Goal: Contribute content

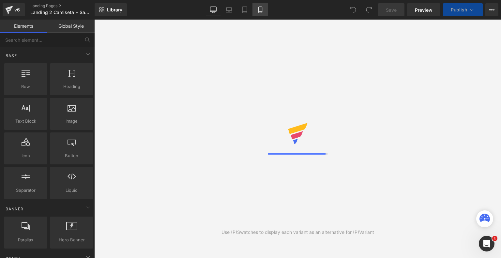
click at [263, 6] on link "Mobile" at bounding box center [260, 9] width 16 height 13
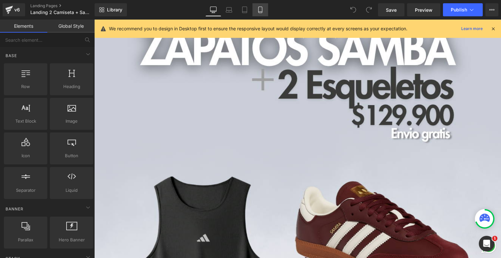
click at [261, 11] on icon at bounding box center [260, 10] width 7 height 7
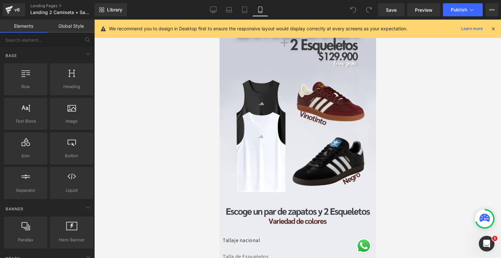
click at [493, 29] on icon at bounding box center [493, 29] width 6 height 6
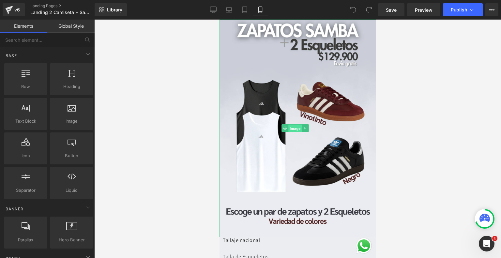
click at [291, 124] on span "Image" at bounding box center [295, 128] width 14 height 8
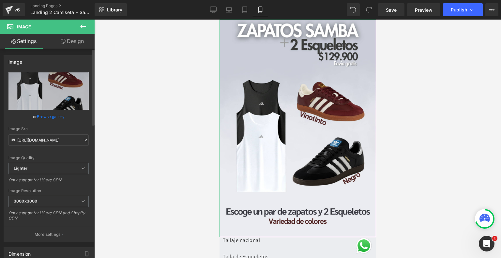
click at [55, 115] on link "Browse gallery" at bounding box center [51, 116] width 28 height 11
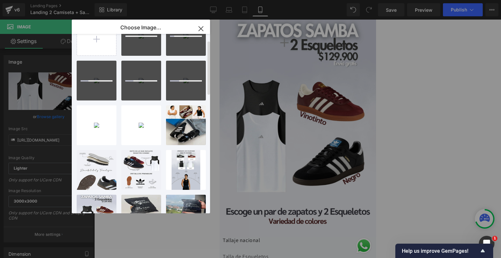
scroll to position [26, 0]
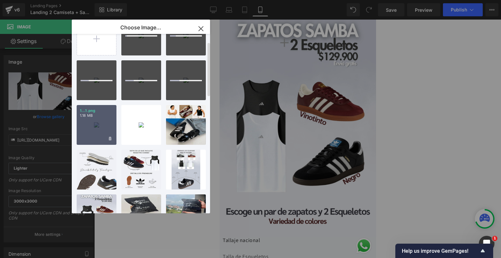
click at [95, 125] on div "1...1.png 1.18 MB" at bounding box center [97, 125] width 40 height 40
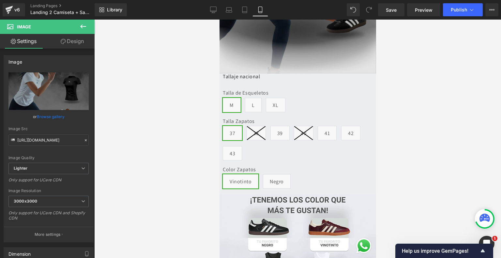
scroll to position [163, 0]
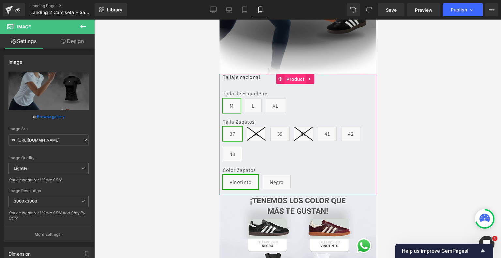
click at [295, 74] on span "Product" at bounding box center [294, 79] width 21 height 10
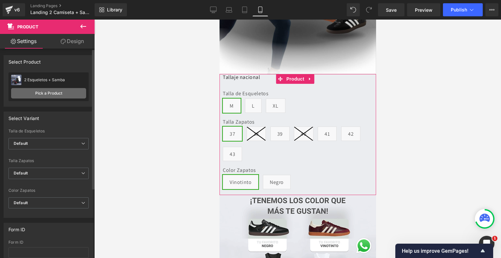
click at [68, 93] on link "Pick a Product" at bounding box center [48, 93] width 75 height 10
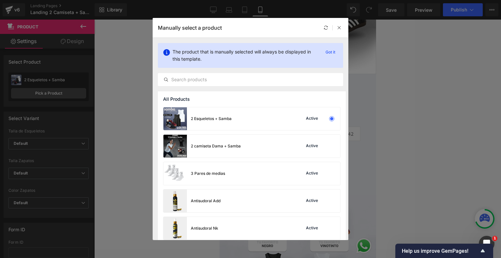
click at [259, 142] on div "2 camiseta Dama + Samba Active" at bounding box center [251, 146] width 177 height 23
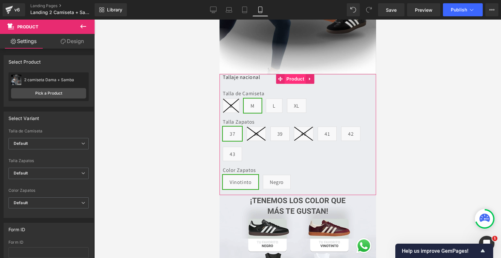
click at [292, 74] on span "Product" at bounding box center [294, 79] width 21 height 10
click at [73, 41] on link "Design" at bounding box center [72, 41] width 47 height 15
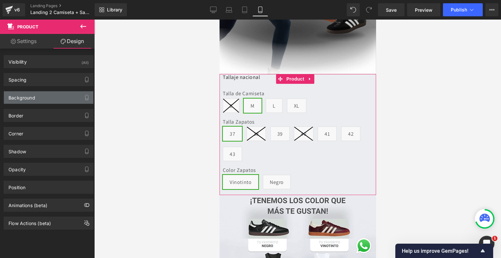
click at [37, 97] on div "Background" at bounding box center [48, 97] width 89 height 12
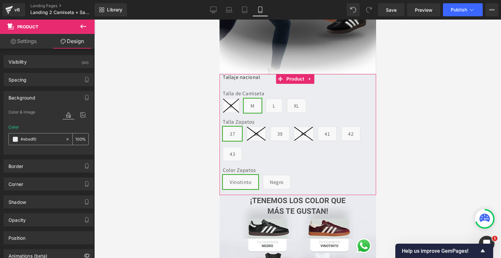
click at [13, 139] on span at bounding box center [15, 139] width 5 height 5
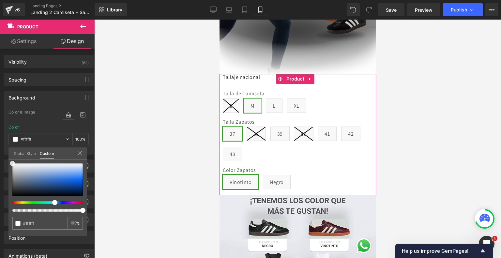
drag, startPoint x: 21, startPoint y: 165, endPoint x: 5, endPoint y: 160, distance: 16.5
click at [5, 154] on div "Background Color & Image color Color #ebedf0 100 % Image Replace Image Upload i…" at bounding box center [48, 120] width 97 height 68
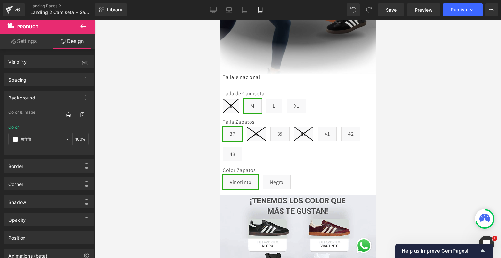
click at [127, 118] on div at bounding box center [297, 139] width 406 height 238
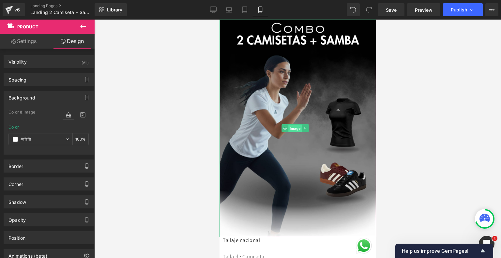
click at [295, 124] on span "Image" at bounding box center [295, 128] width 14 height 8
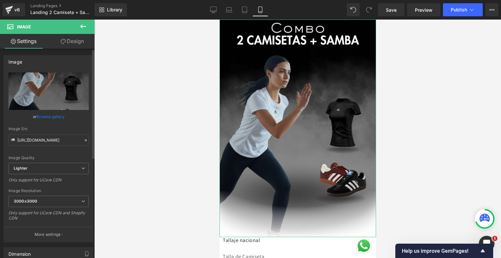
click at [52, 114] on link "Browse gallery" at bounding box center [51, 116] width 28 height 11
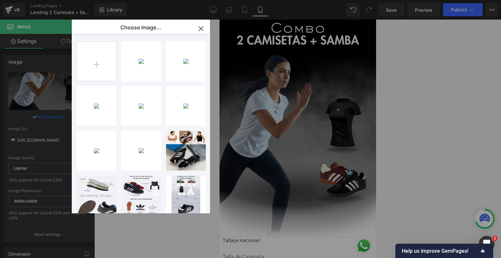
type input "C:\fakepath\Landing (1).png"
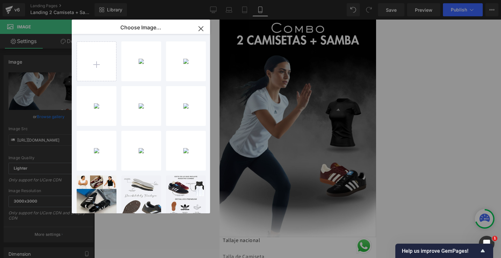
click at [0, 0] on div "Landing... _1_.png 900.42 KB" at bounding box center [0, 0] width 0 height 0
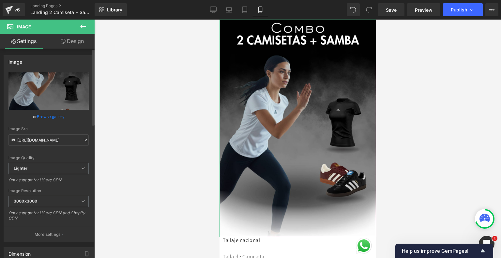
click at [56, 113] on link "Browse gallery" at bounding box center [51, 116] width 28 height 11
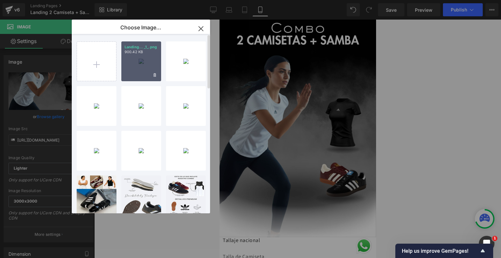
click at [136, 58] on div "Landing... _1_.png 900.42 KB" at bounding box center [141, 61] width 40 height 40
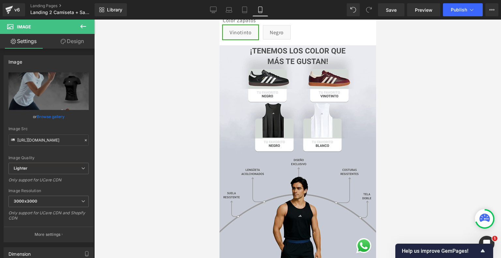
scroll to position [313, 0]
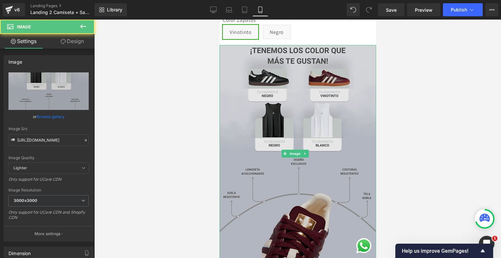
click at [289, 149] on img at bounding box center [297, 153] width 156 height 217
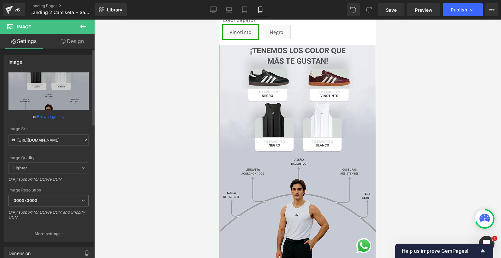
click at [55, 117] on link "Browse gallery" at bounding box center [51, 116] width 28 height 11
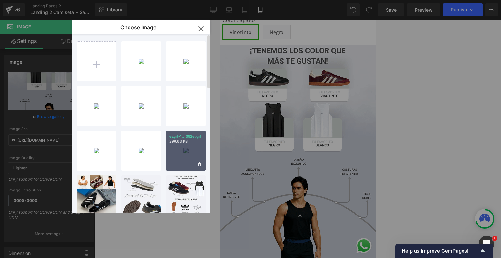
click at [189, 144] on div "ezgif-1...092e.gif 296.63 KB" at bounding box center [186, 151] width 40 height 40
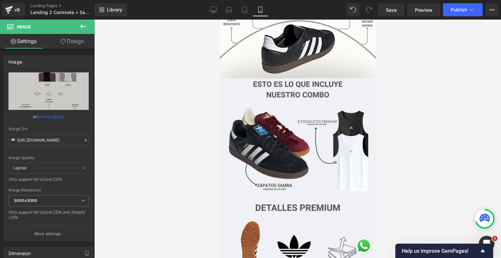
scroll to position [499, 0]
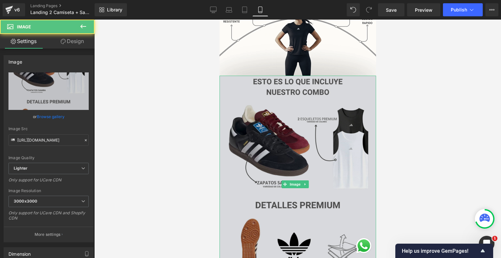
click at [303, 146] on img at bounding box center [297, 184] width 156 height 217
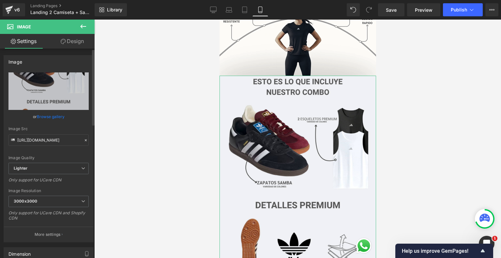
click at [55, 118] on link "Browse gallery" at bounding box center [51, 116] width 28 height 11
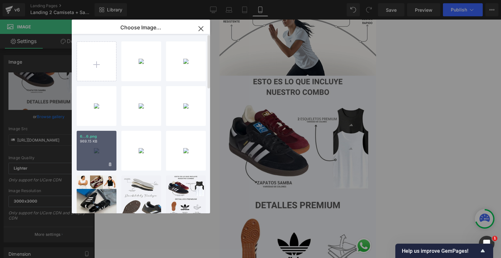
click at [103, 152] on div "6...6.png 969.15 KB" at bounding box center [97, 151] width 40 height 40
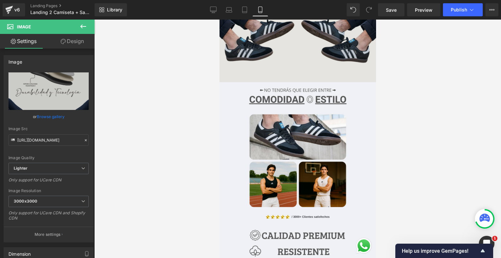
scroll to position [712, 0]
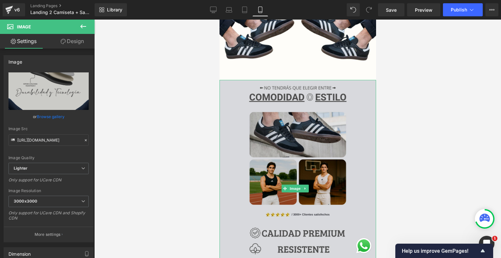
click at [312, 156] on img at bounding box center [297, 188] width 156 height 217
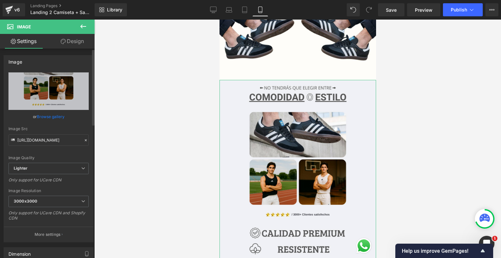
click at [62, 116] on link "Browse gallery" at bounding box center [51, 116] width 28 height 11
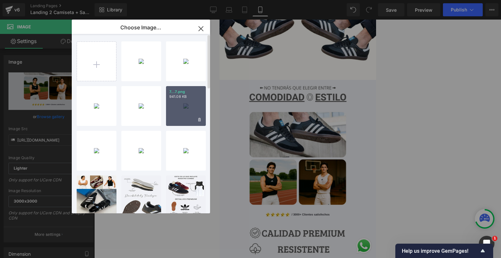
click at [185, 112] on div "7...7.png 941.08 KB" at bounding box center [186, 106] width 40 height 40
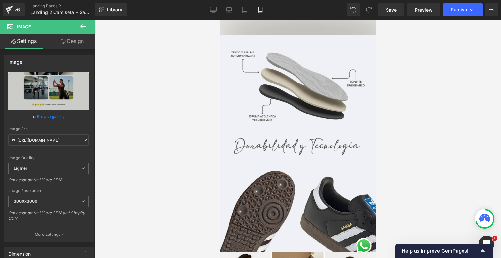
scroll to position [975, 0]
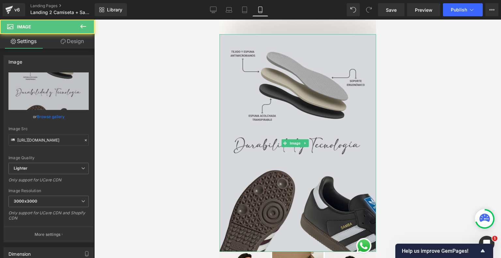
click at [306, 126] on img at bounding box center [297, 142] width 156 height 217
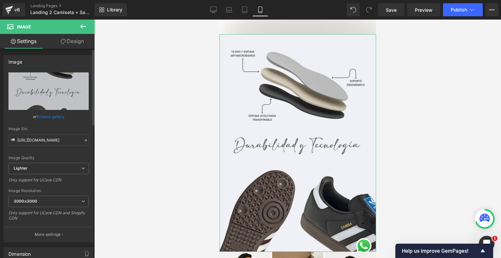
click at [59, 116] on link "Browse gallery" at bounding box center [51, 116] width 28 height 11
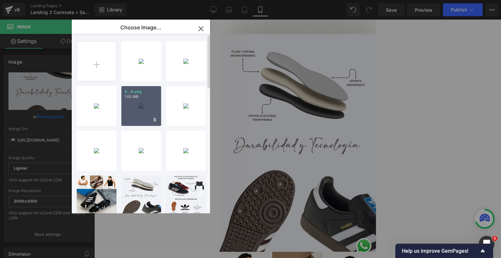
click at [147, 104] on div "8...8.png 1.00 MB" at bounding box center [141, 106] width 40 height 40
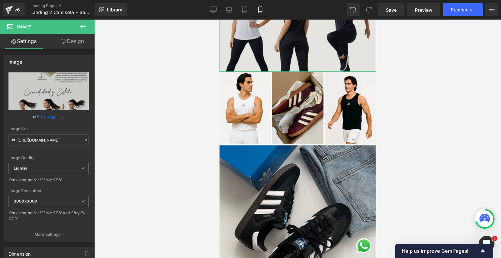
scroll to position [1180, 0]
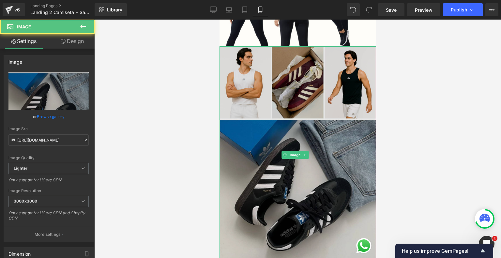
click at [289, 126] on img at bounding box center [297, 154] width 156 height 217
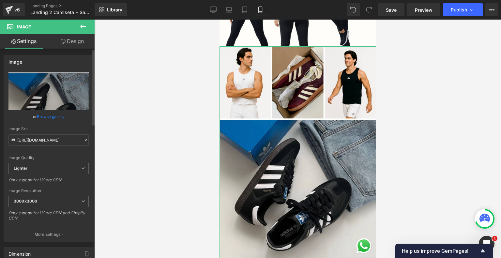
click at [48, 114] on link "Browse gallery" at bounding box center [51, 116] width 28 height 11
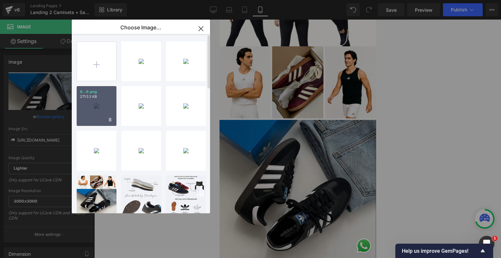
click at [110, 108] on div "9...9.png 271.53 KB" at bounding box center [97, 106] width 40 height 40
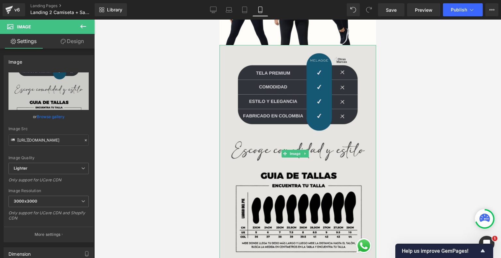
scroll to position [1185, 0]
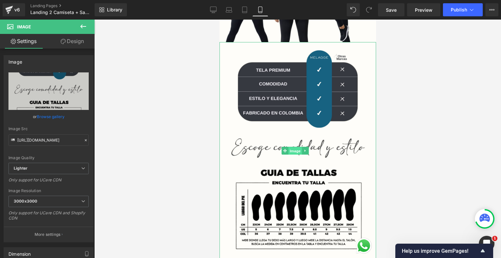
click at [292, 147] on span "Image" at bounding box center [295, 151] width 14 height 8
click at [63, 116] on link "Browse gallery" at bounding box center [51, 116] width 28 height 11
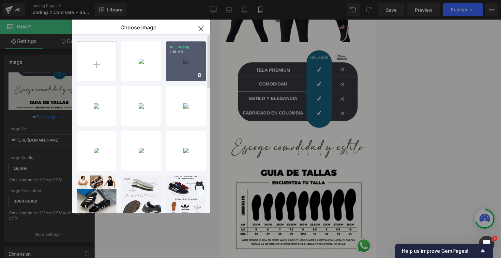
click at [184, 69] on div "10...10.png 2.18 MB" at bounding box center [186, 61] width 40 height 40
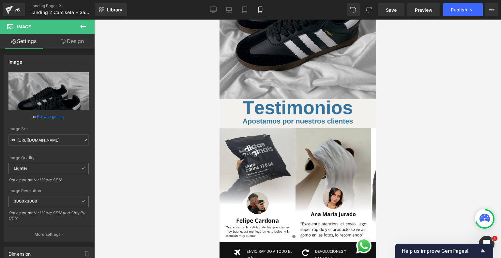
scroll to position [1351, 0]
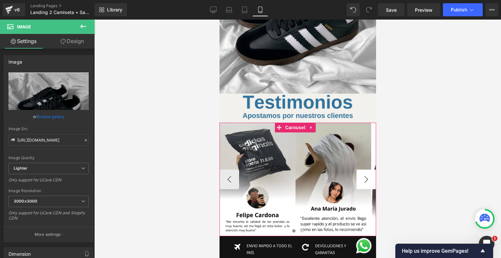
click at [359, 169] on button "›" at bounding box center [366, 179] width 20 height 20
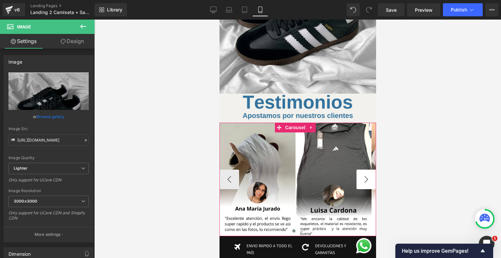
click at [359, 169] on button "›" at bounding box center [366, 179] width 20 height 20
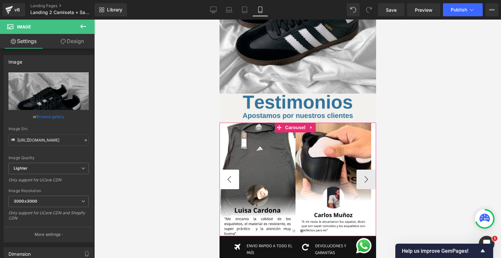
click at [228, 169] on button "‹" at bounding box center [229, 179] width 20 height 20
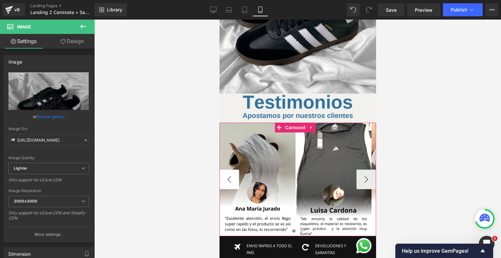
click at [228, 169] on button "‹" at bounding box center [229, 179] width 20 height 20
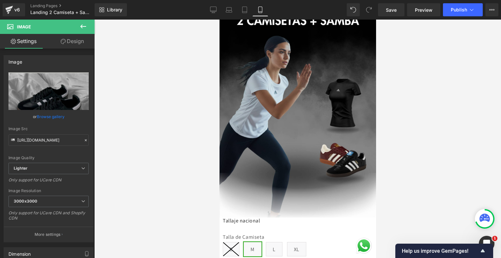
scroll to position [0, 0]
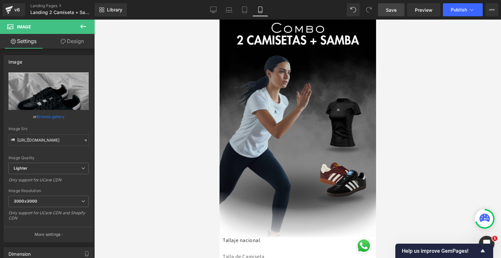
click at [395, 13] on link "Save" at bounding box center [391, 9] width 26 height 13
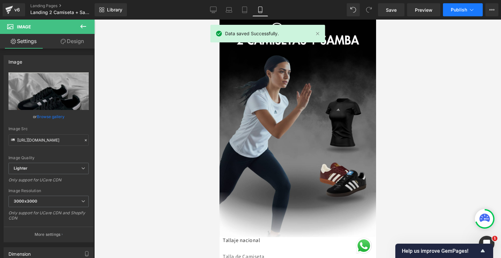
click at [464, 7] on span "Publish" at bounding box center [458, 9] width 16 height 5
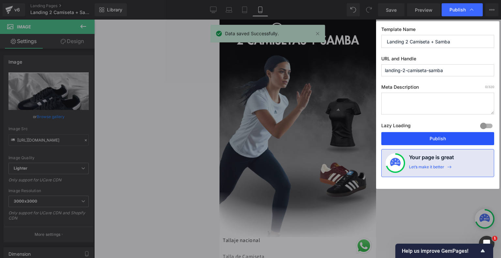
click at [433, 139] on button "Publish" at bounding box center [437, 138] width 113 height 13
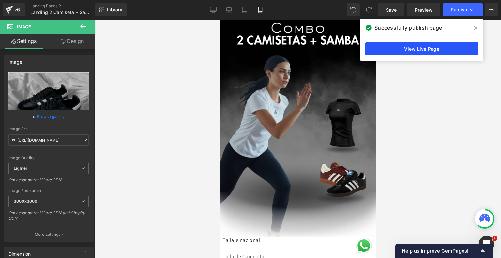
click at [408, 50] on link "View Live Page" at bounding box center [421, 48] width 113 height 13
